Goal: Task Accomplishment & Management: Manage account settings

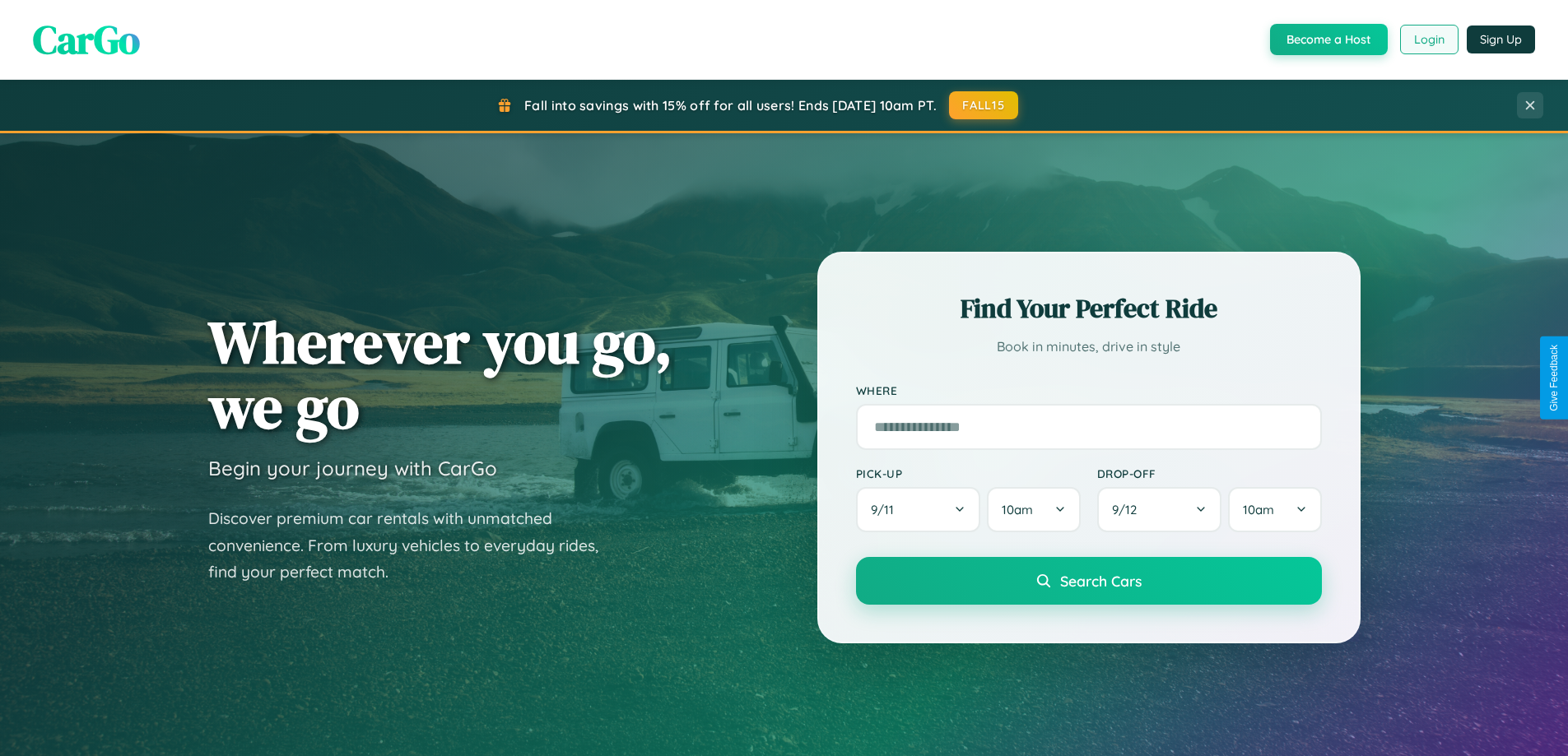
click at [1428, 39] on button "Login" at bounding box center [1430, 39] width 58 height 30
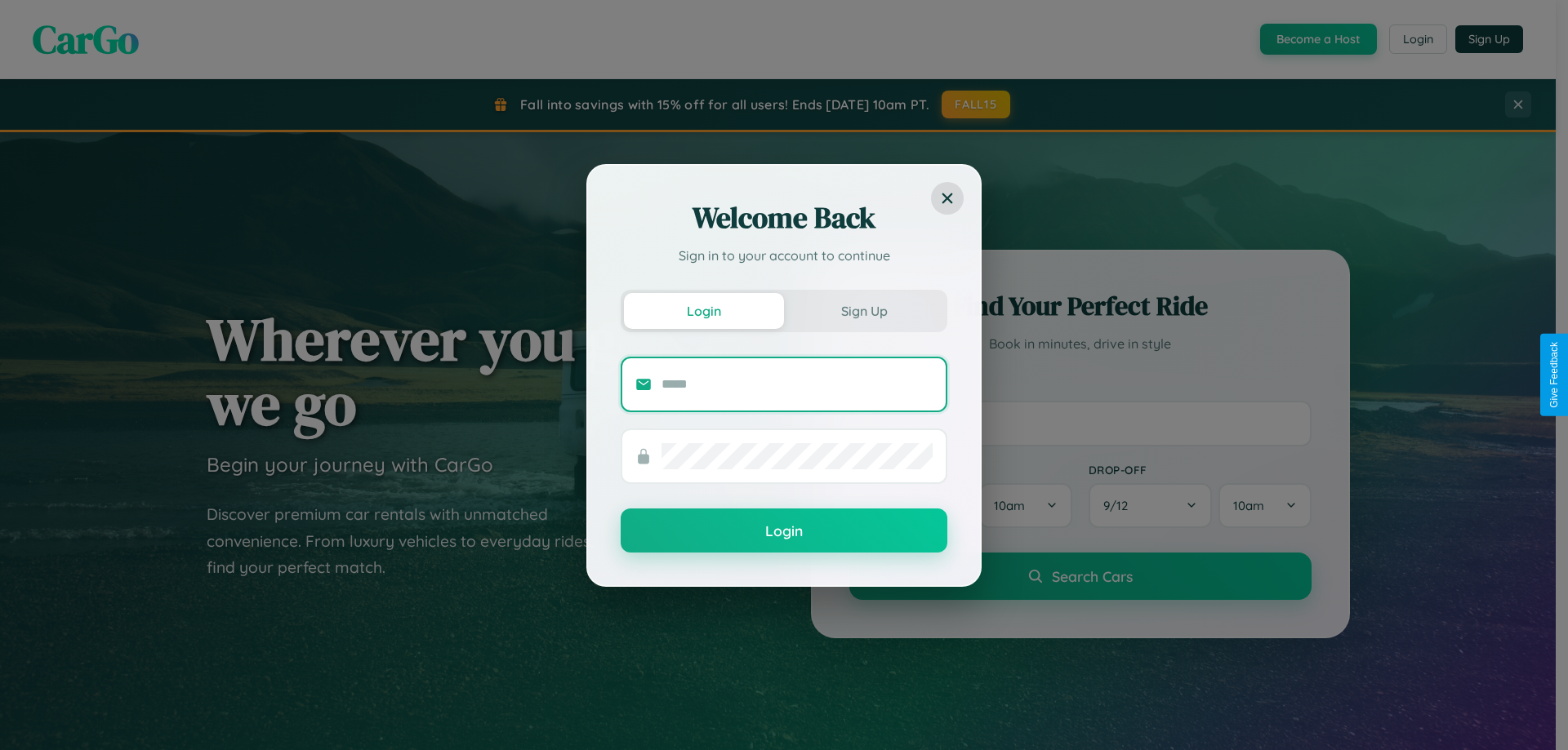
click at [797, 383] on input "text" at bounding box center [797, 384] width 271 height 26
type input "**********"
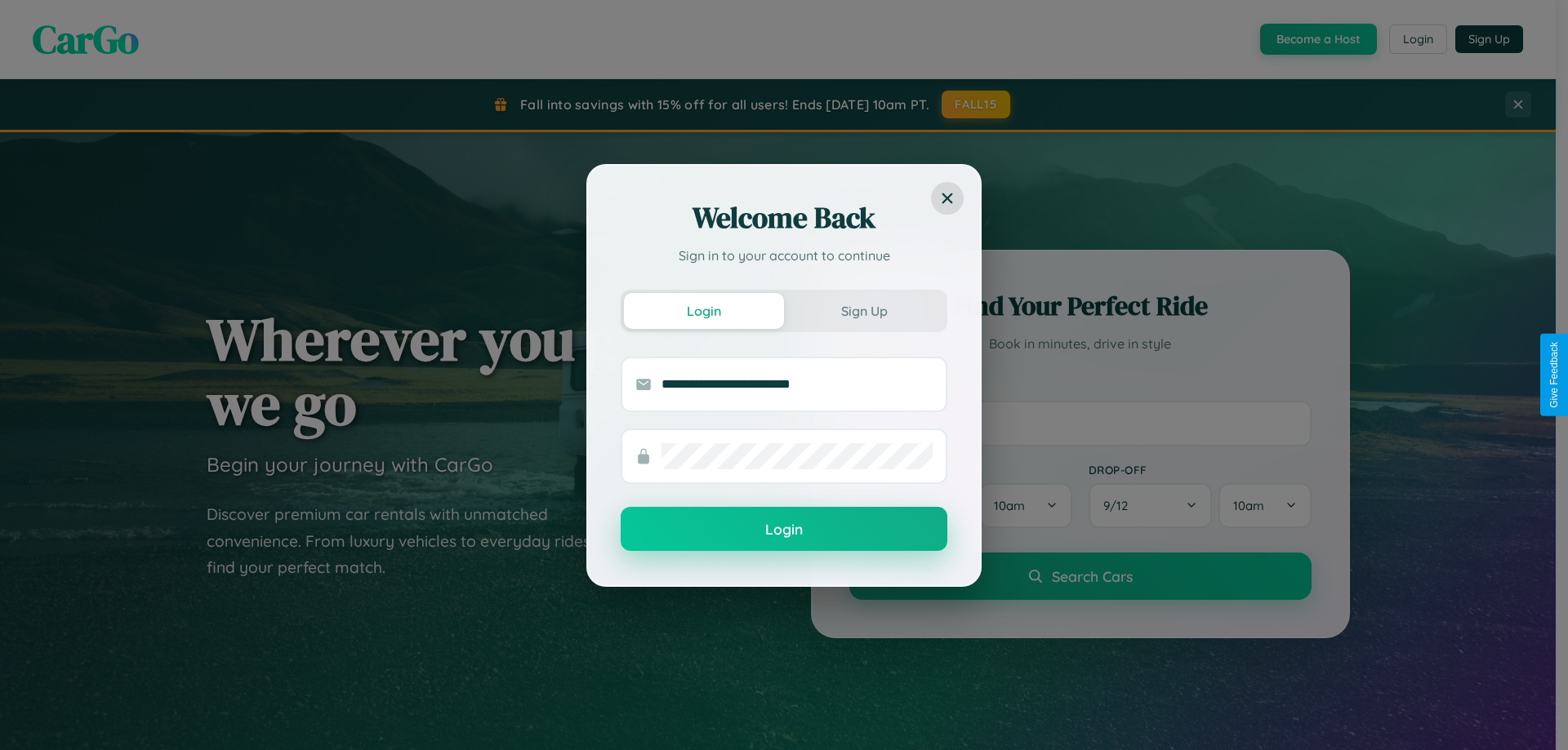
click at [784, 530] on button "Login" at bounding box center [784, 529] width 327 height 44
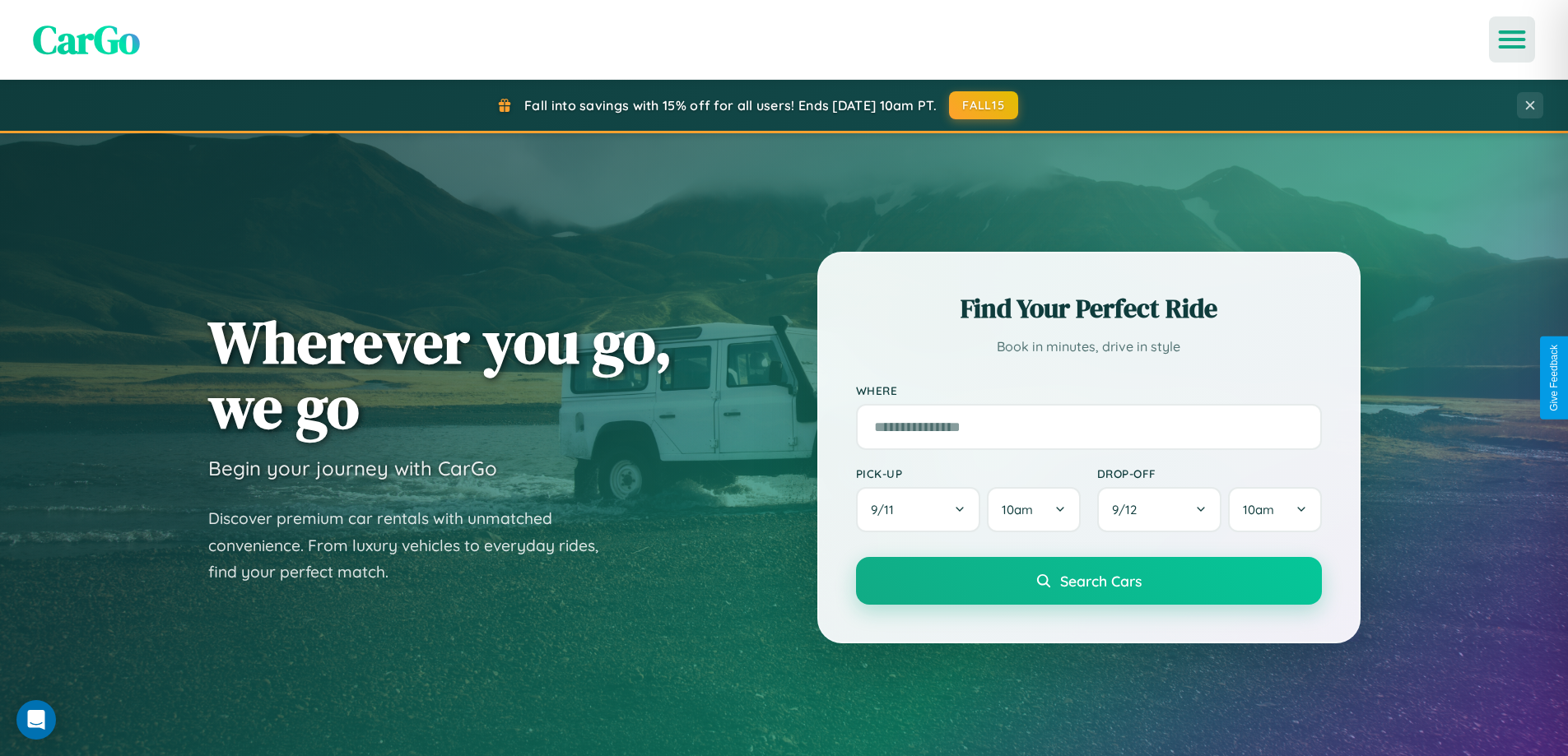
click at [1513, 39] on icon "Open menu" at bounding box center [1513, 39] width 24 height 15
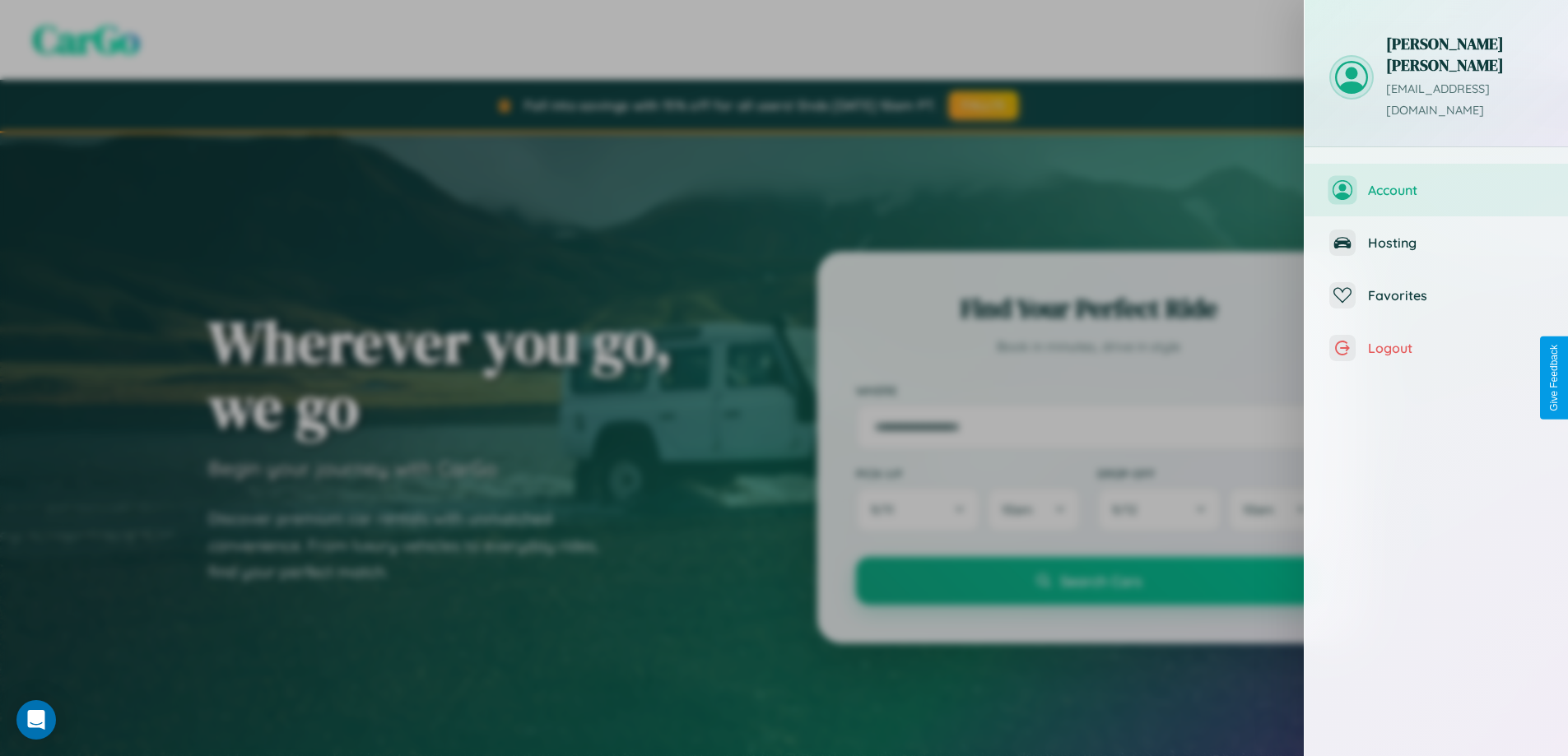
click at [1437, 182] on span "Account" at bounding box center [1455, 189] width 175 height 16
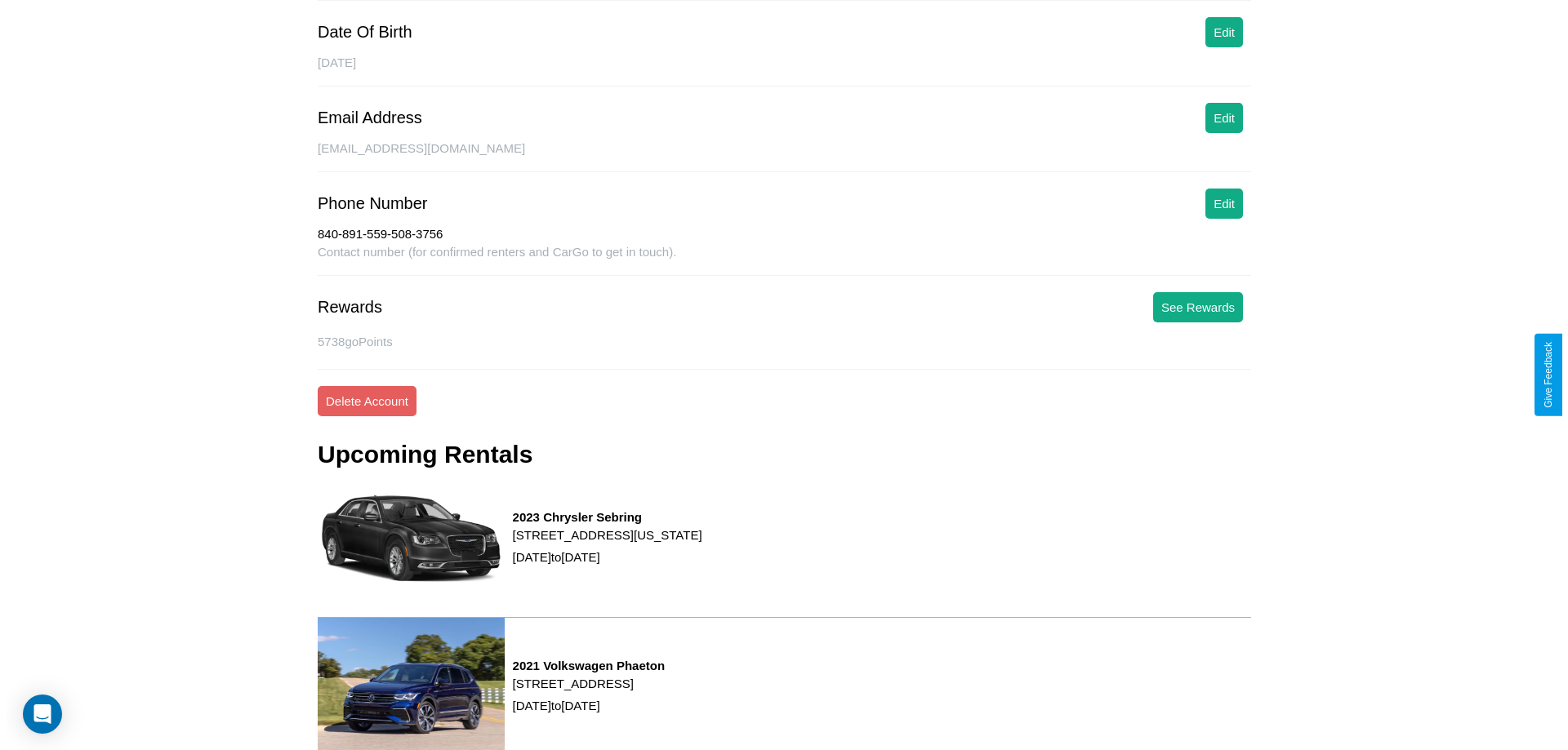
scroll to position [235, 0]
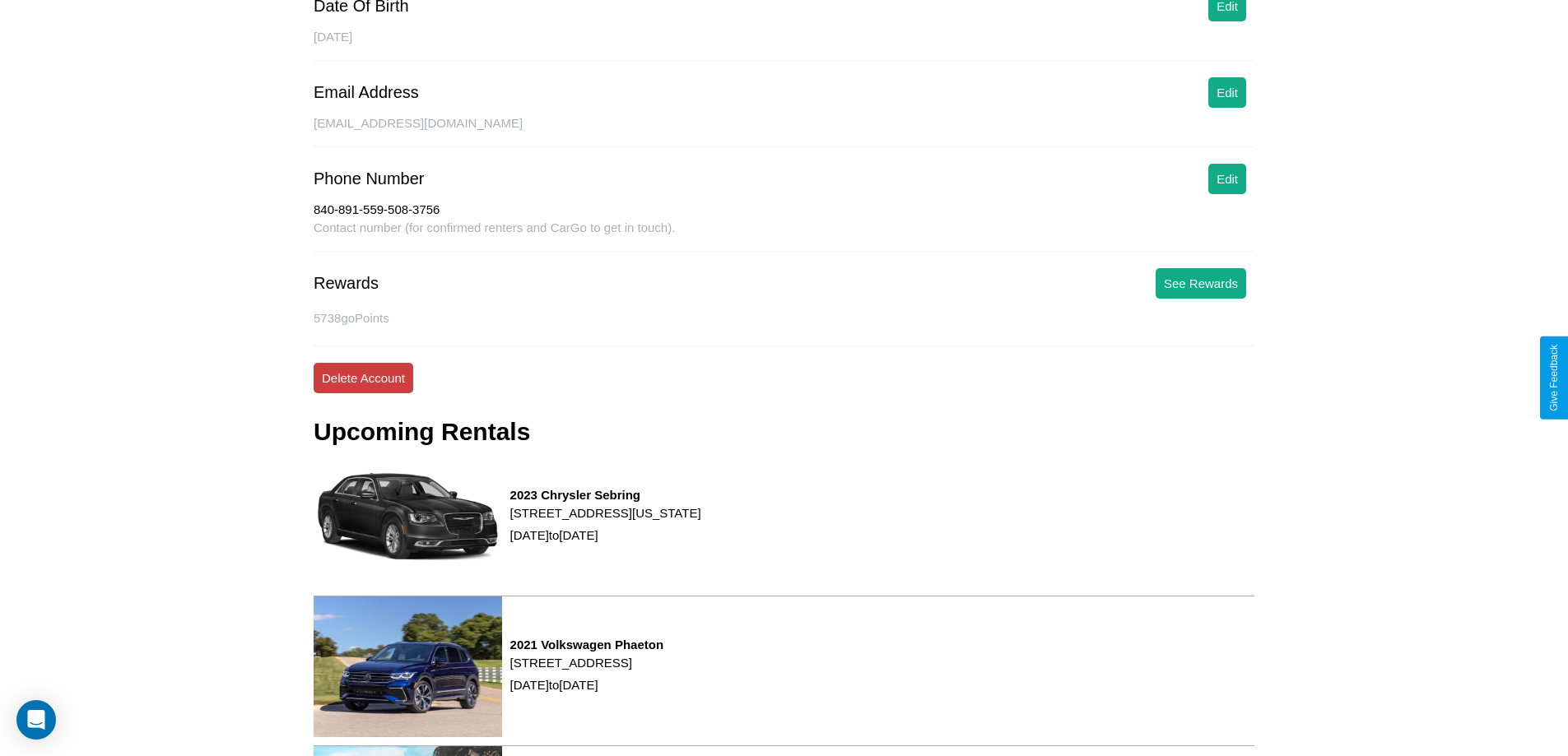
click at [363, 378] on button "Delete Account" at bounding box center [363, 378] width 100 height 31
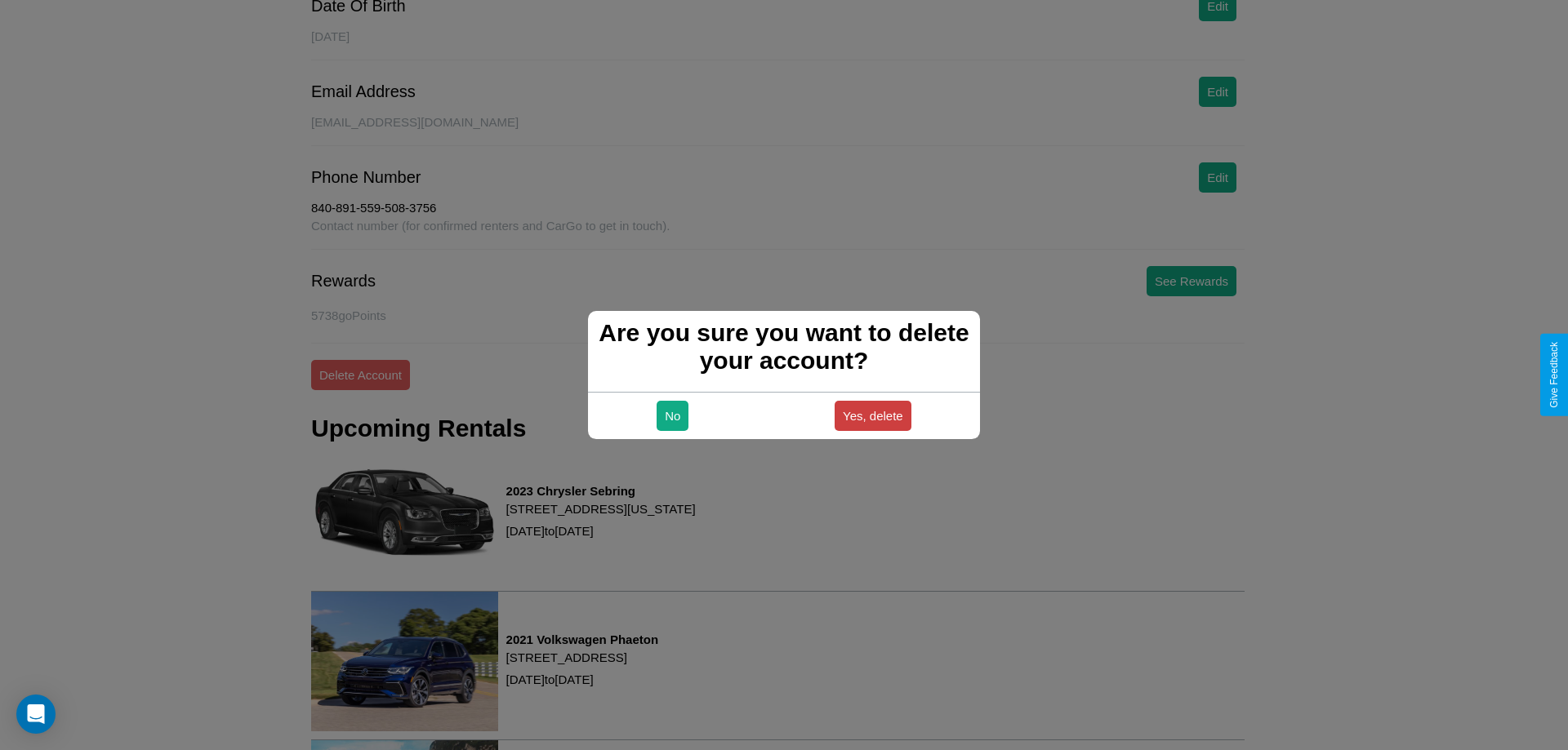
click at [872, 416] on button "Yes, delete" at bounding box center [873, 416] width 77 height 30
